Goal: Information Seeking & Learning: Learn about a topic

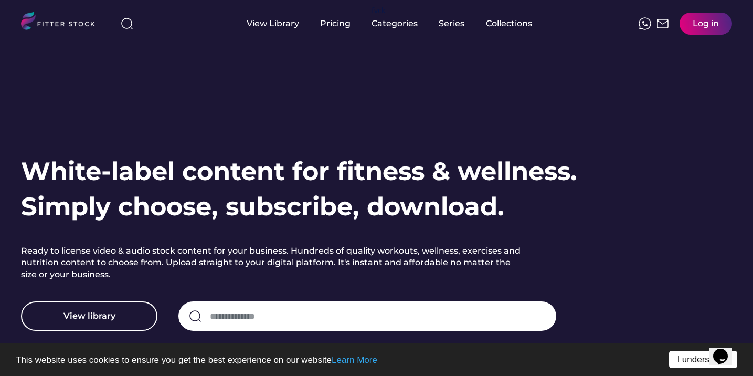
click at [691, 360] on link "I understand!" at bounding box center [703, 359] width 68 height 17
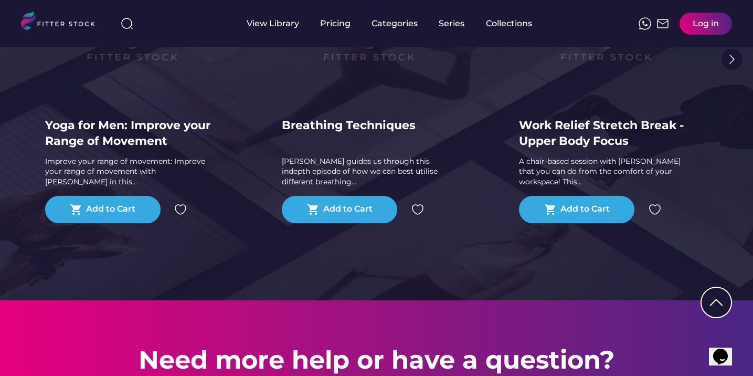
scroll to position [2790, 0]
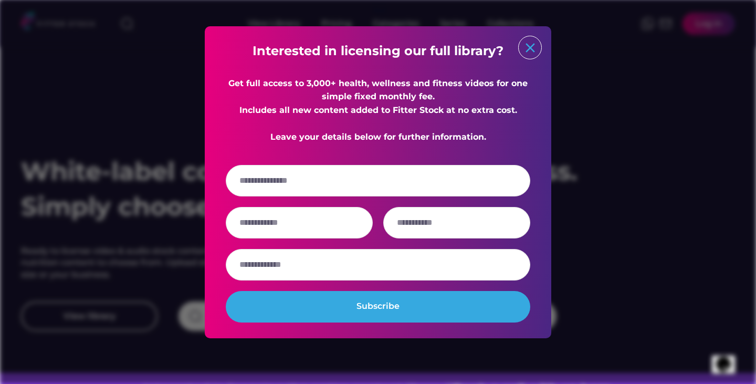
click at [527, 50] on text "close" at bounding box center [530, 48] width 16 height 16
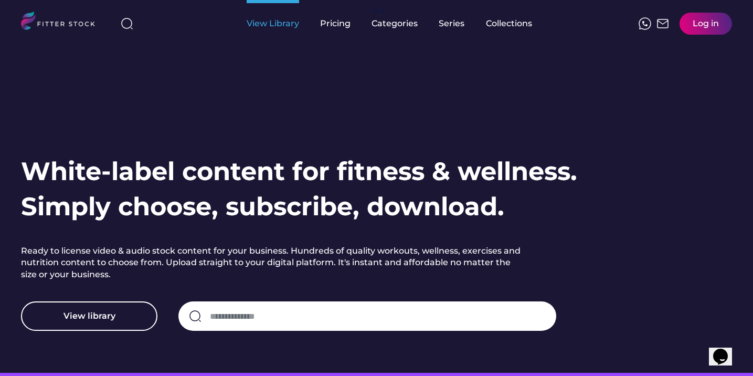
click at [274, 26] on div "View Library" at bounding box center [273, 24] width 52 height 12
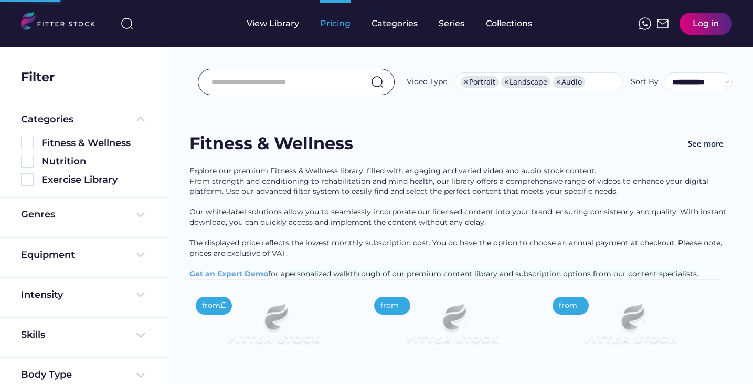
select select "**********"
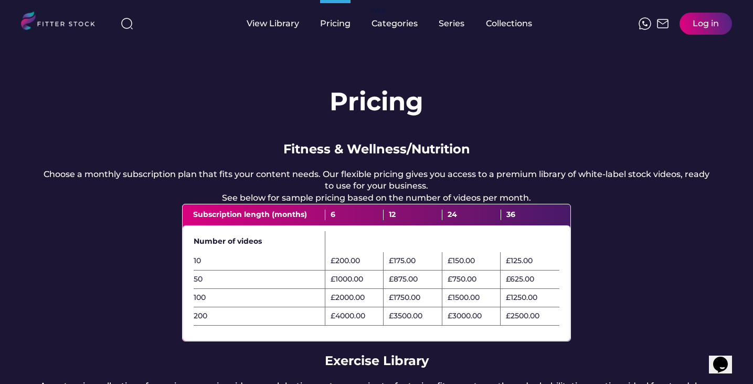
click at [52, 15] on img at bounding box center [62, 23] width 83 height 22
